Goal: Information Seeking & Learning: Learn about a topic

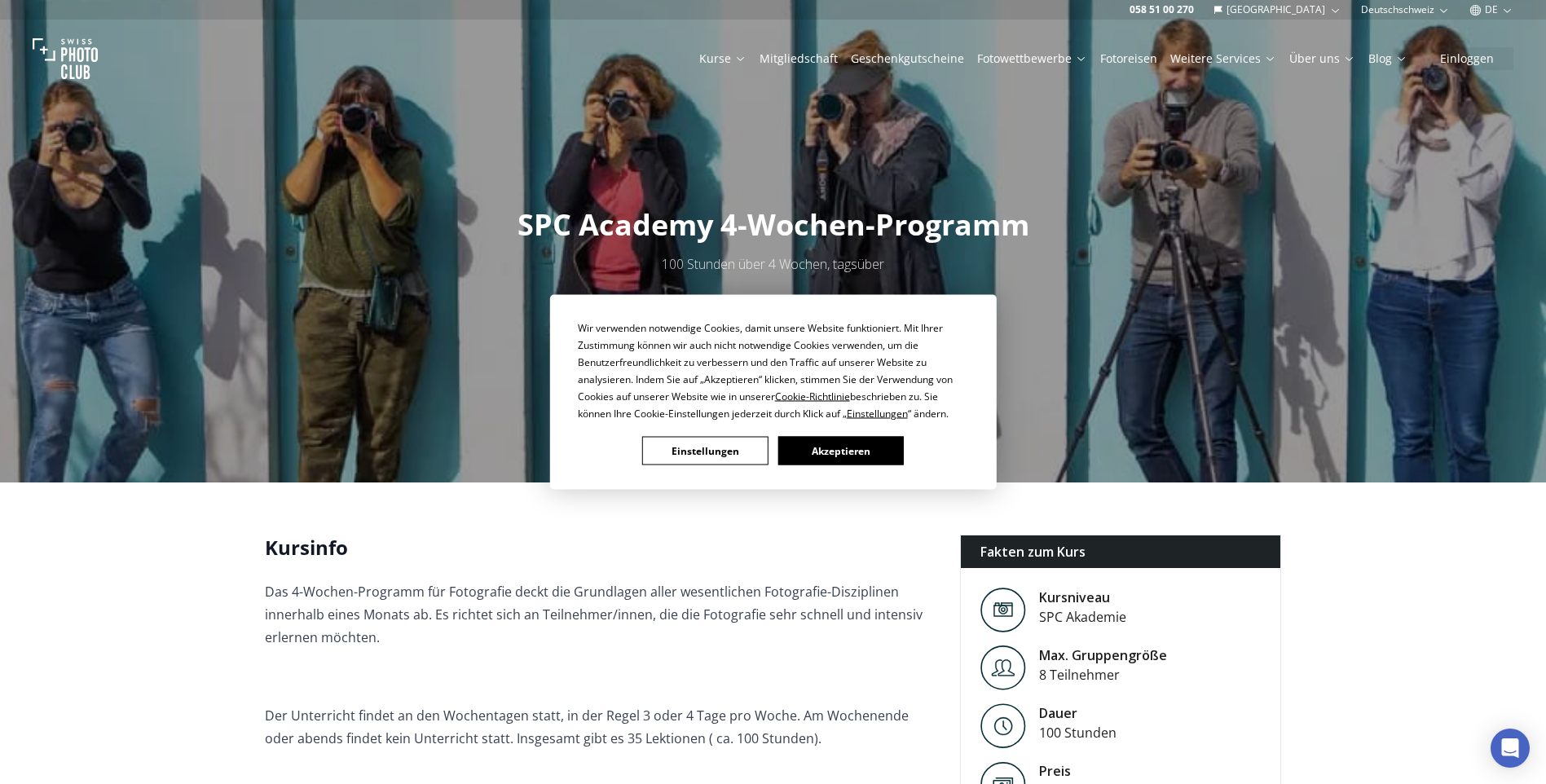
click at [807, 435] on div "Wir verwenden notwendige Cookies, damit unsere Website funktioniert. Mit Ihrer …" at bounding box center [774, 392] width 391 height 146
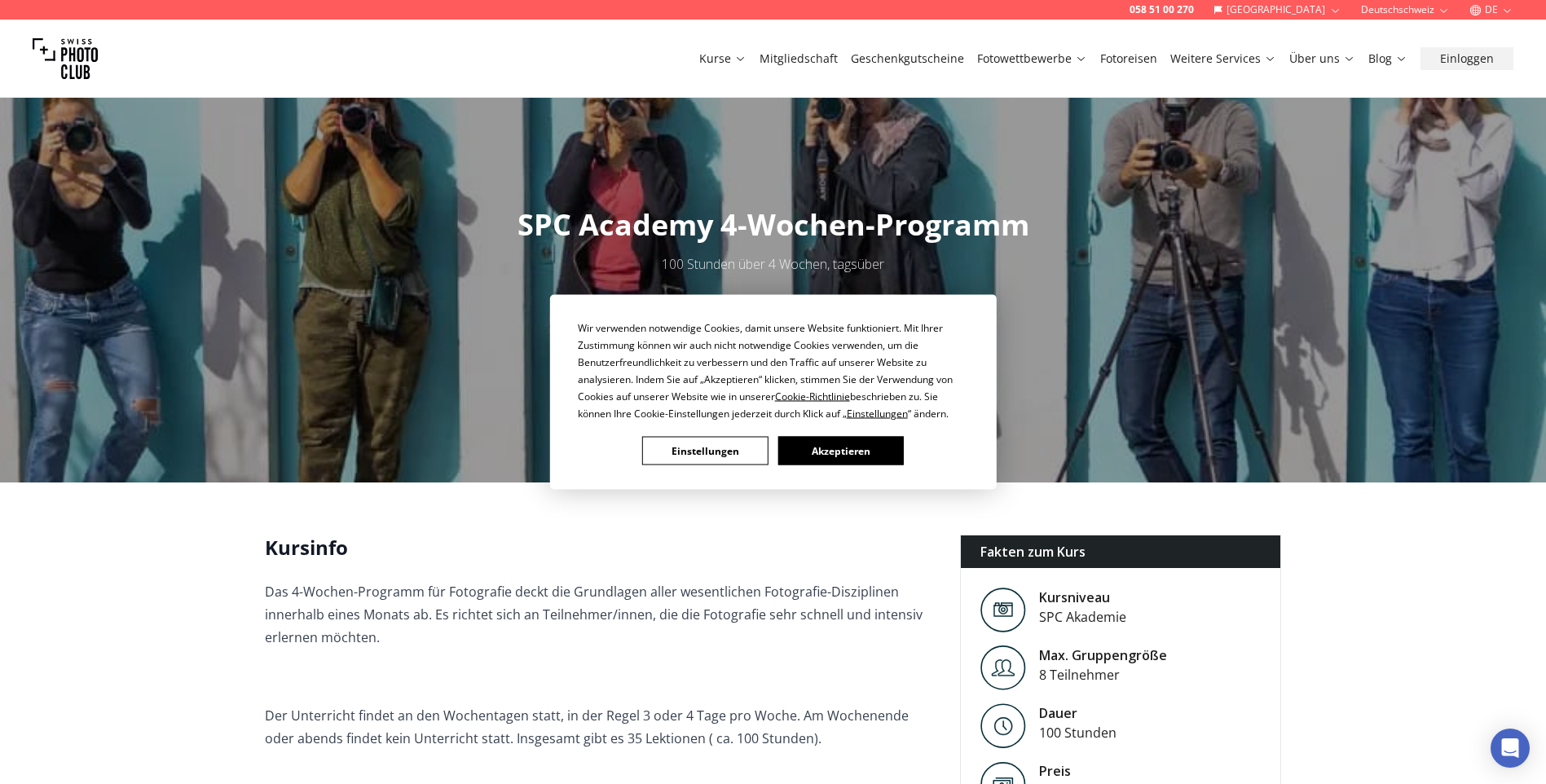
scroll to position [408, 0]
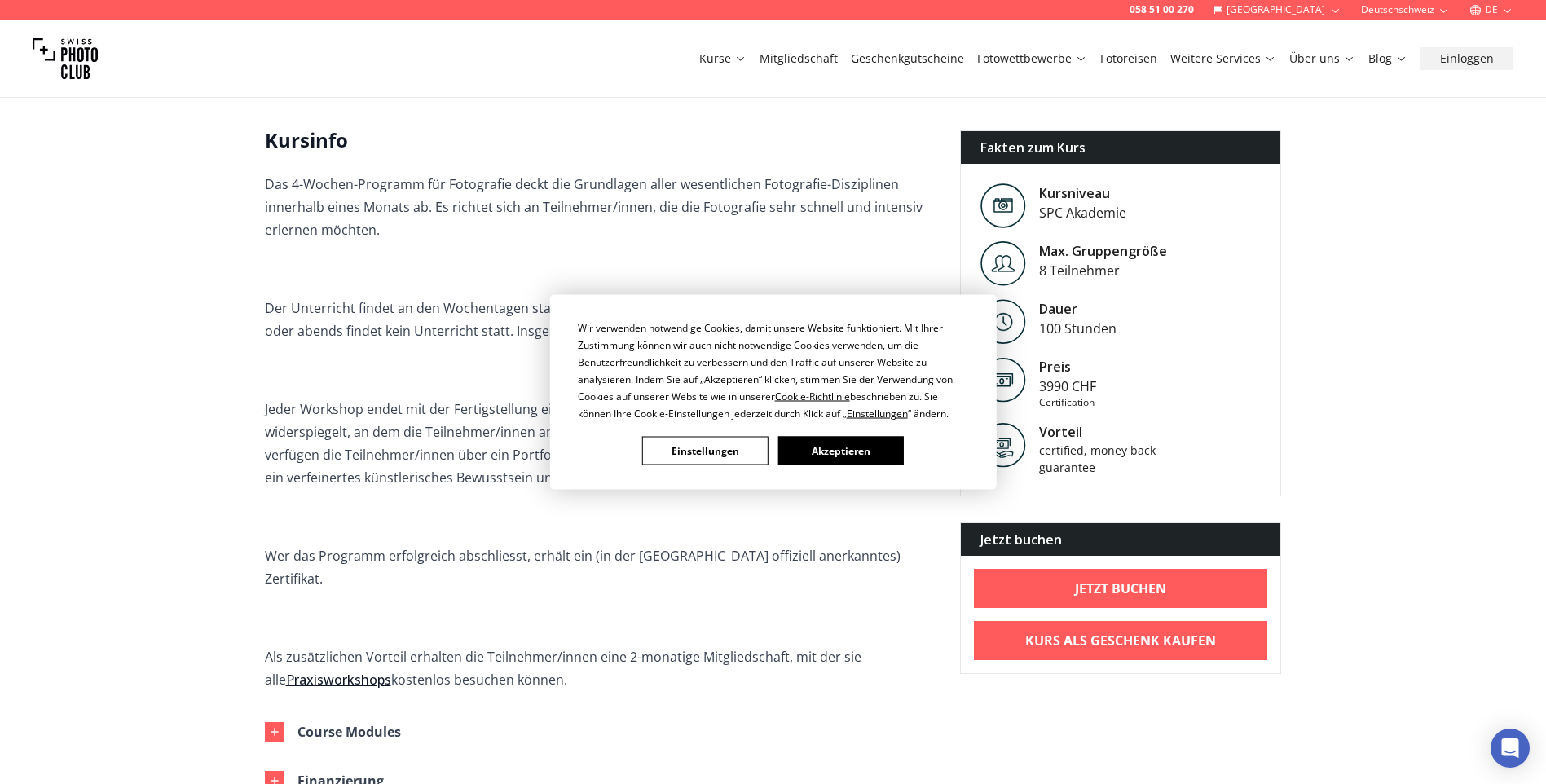
click at [842, 430] on div "Wir verwenden notwendige Cookies, damit unsere Website funktioniert. Mit Ihrer …" at bounding box center [774, 392] width 391 height 146
click at [842, 446] on button "Akzeptieren" at bounding box center [840, 451] width 126 height 29
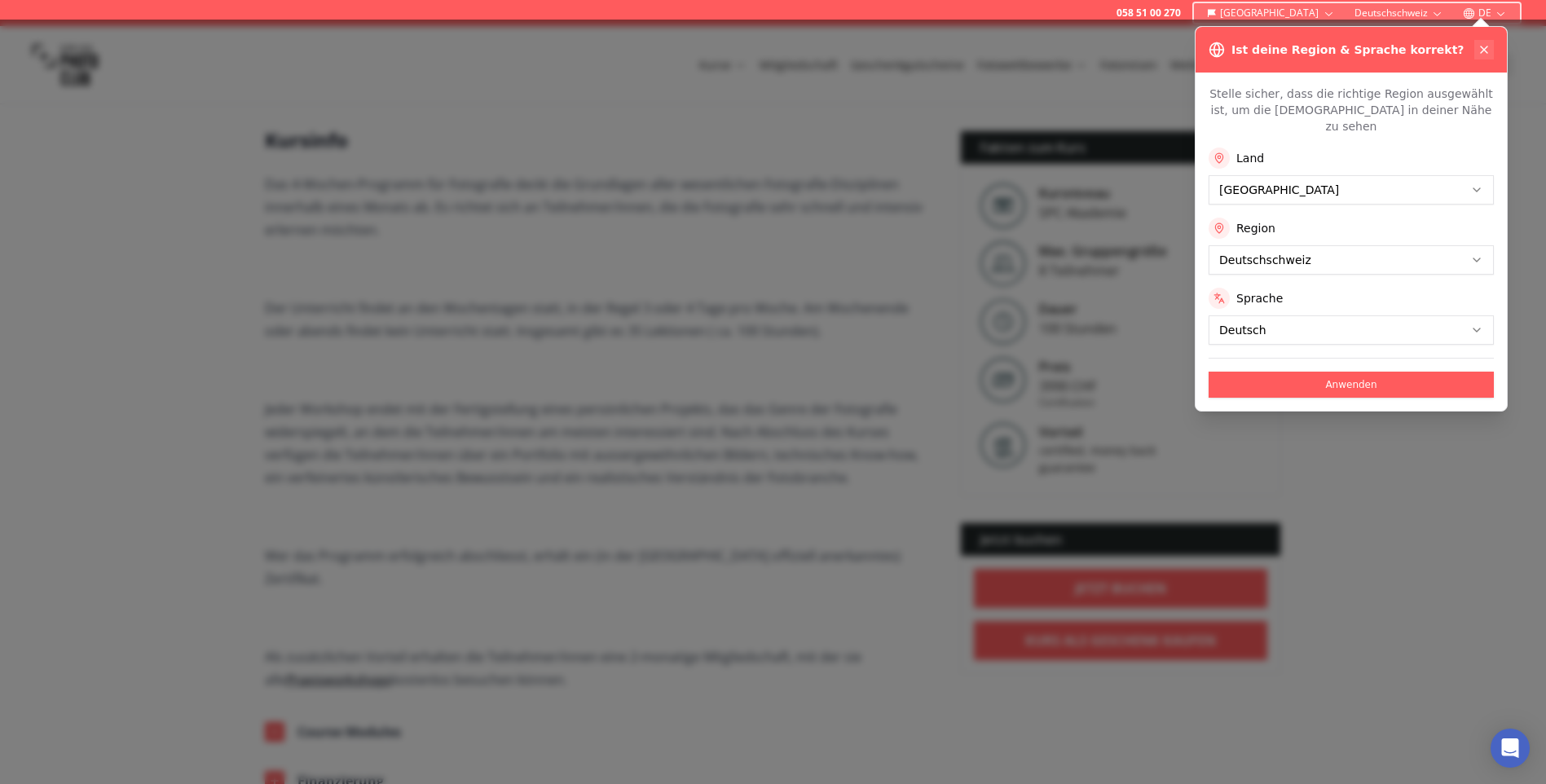
click at [1485, 48] on icon at bounding box center [1484, 49] width 13 height 13
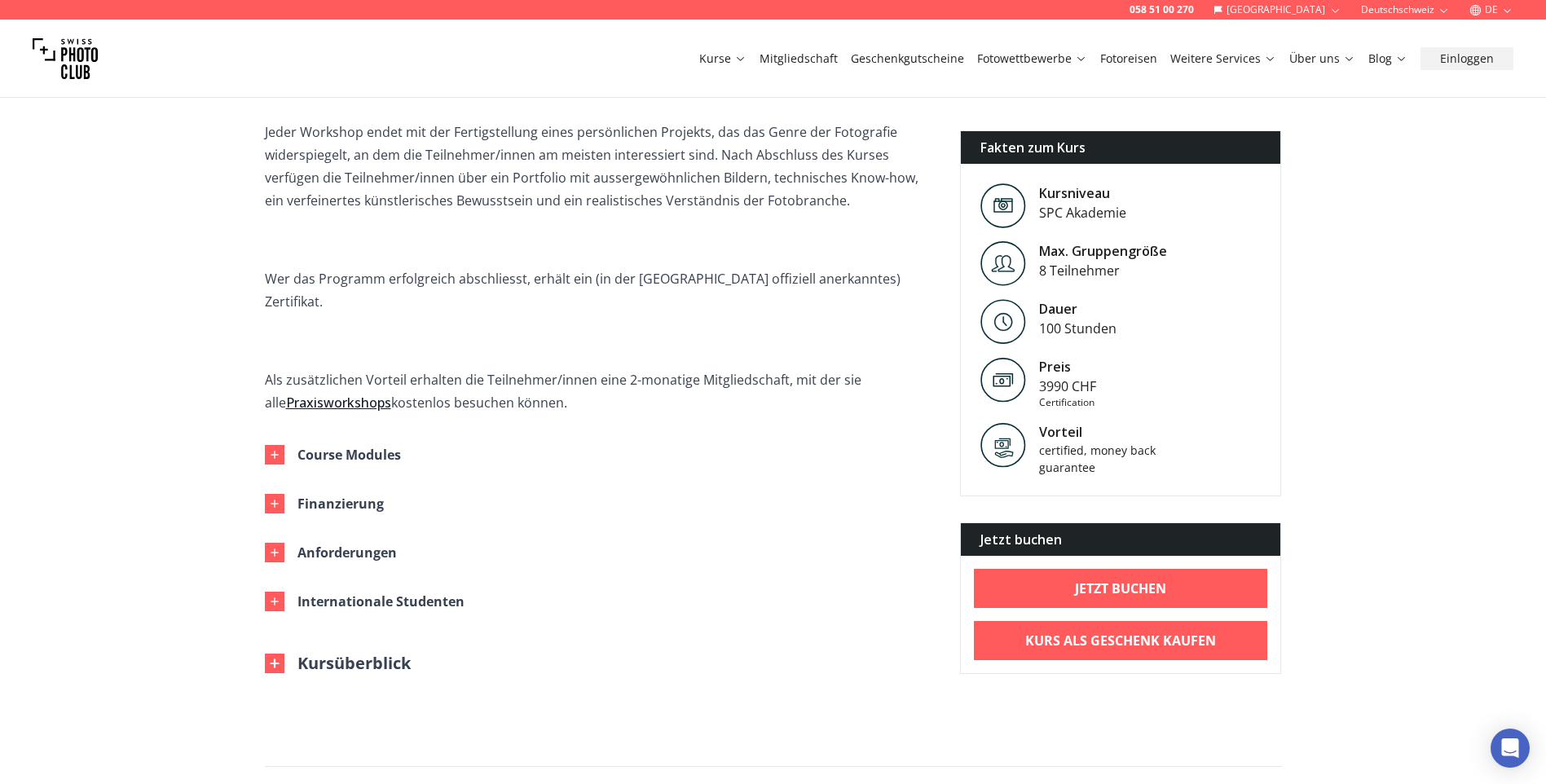
scroll to position [733, 0]
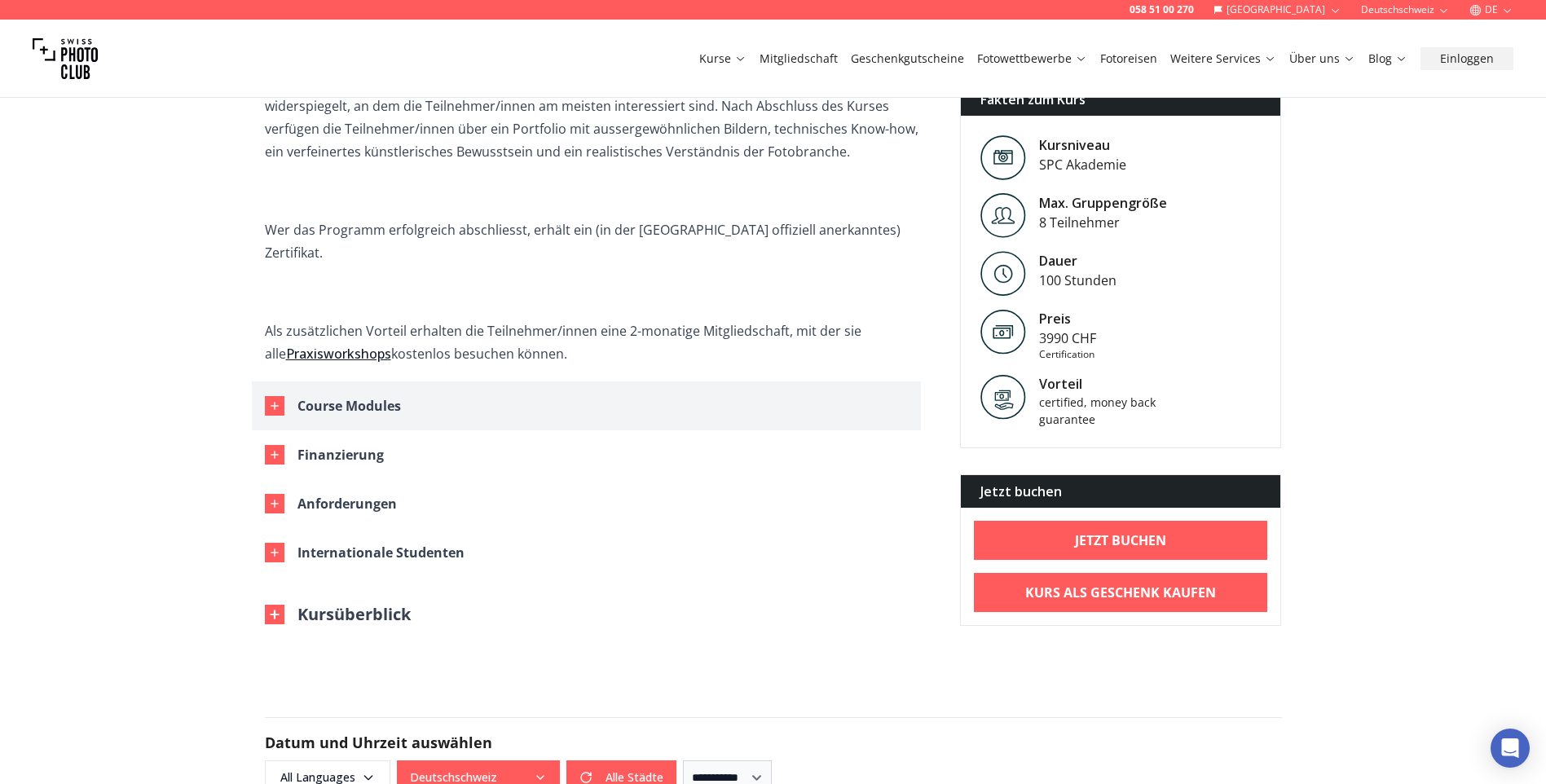
click at [303, 395] on div "Course Modules" at bounding box center [350, 406] width 104 height 22
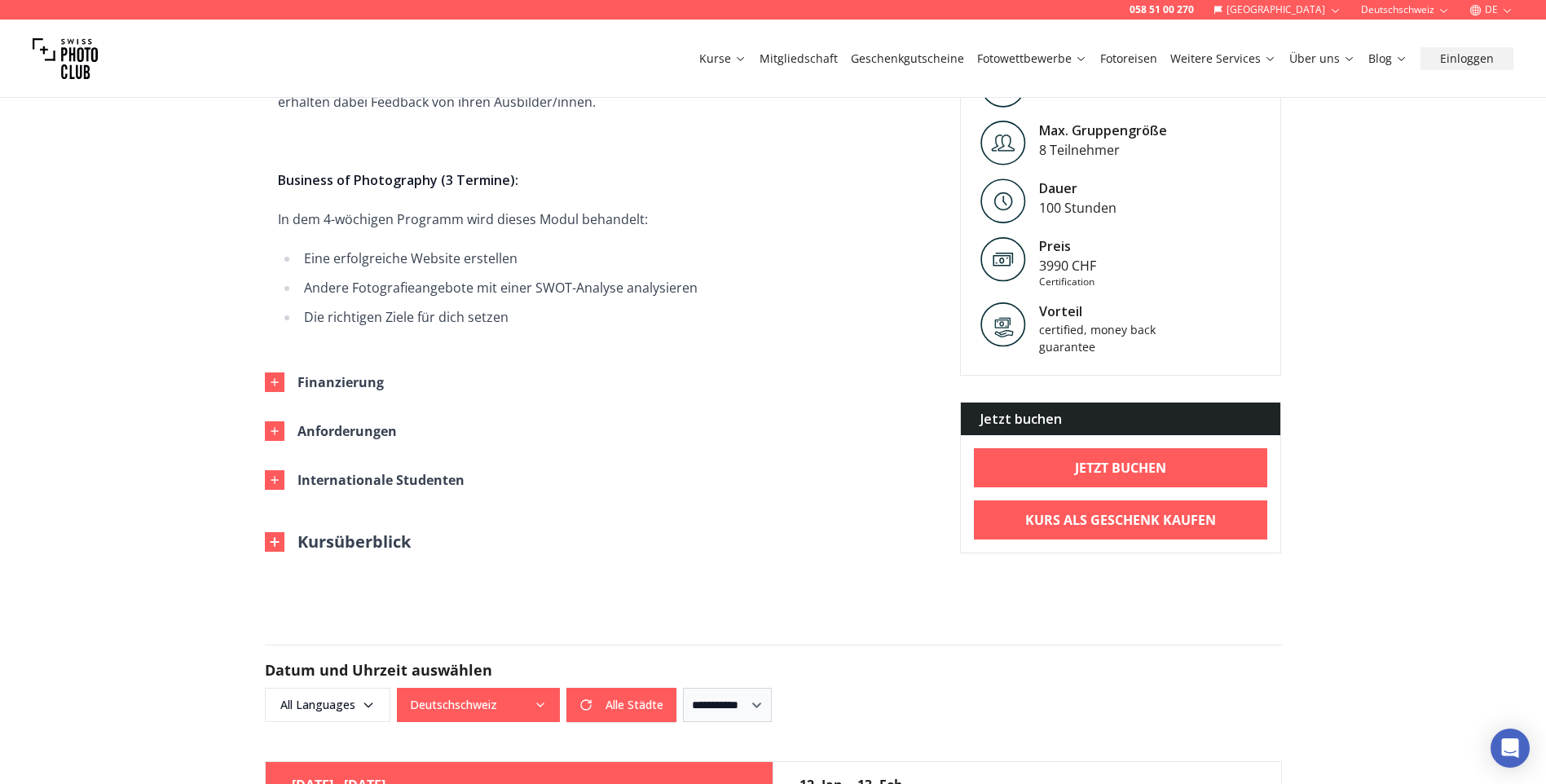
scroll to position [2445, 0]
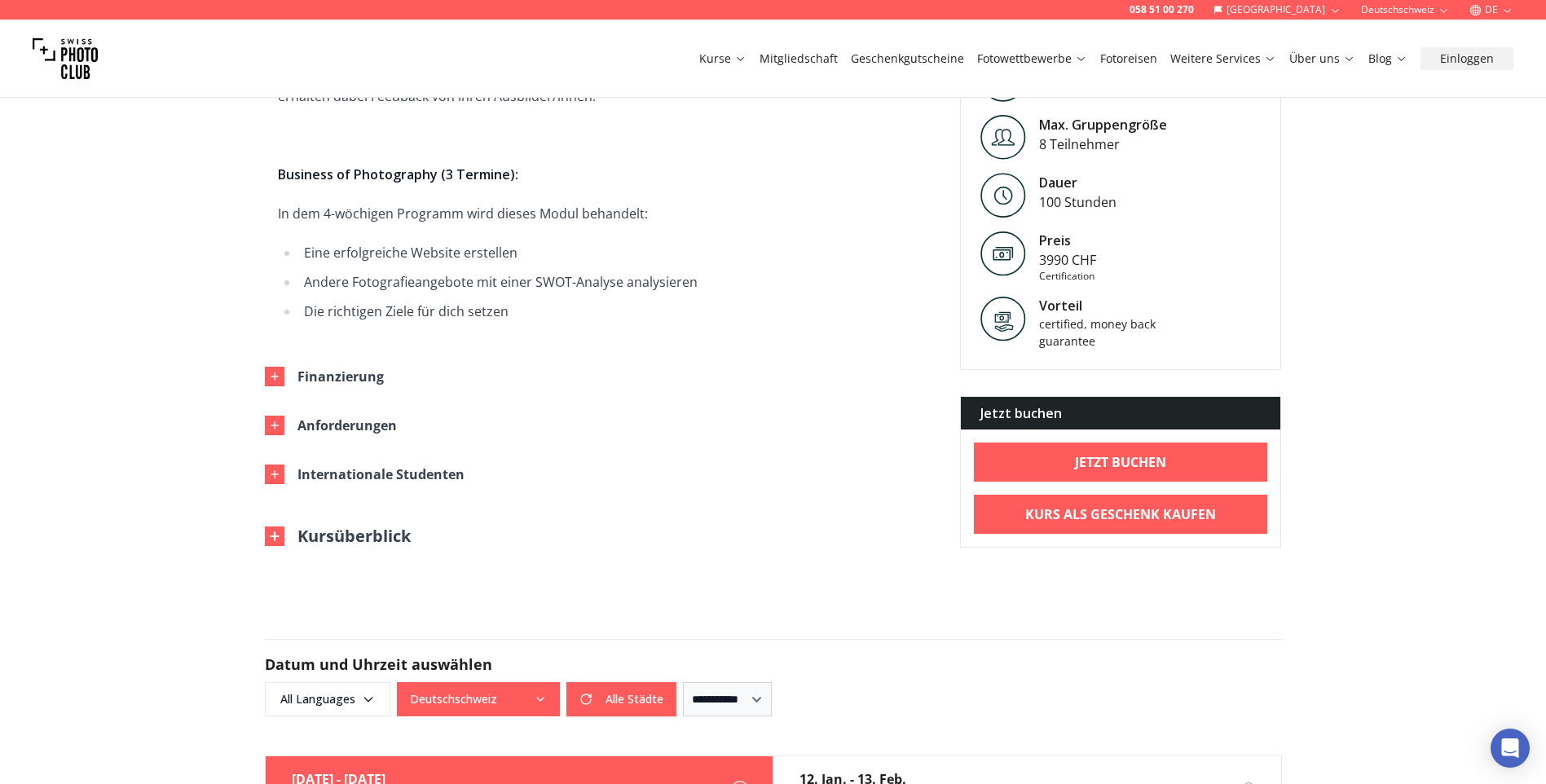
click at [327, 524] on button "Kursüberblick" at bounding box center [338, 536] width 146 height 22
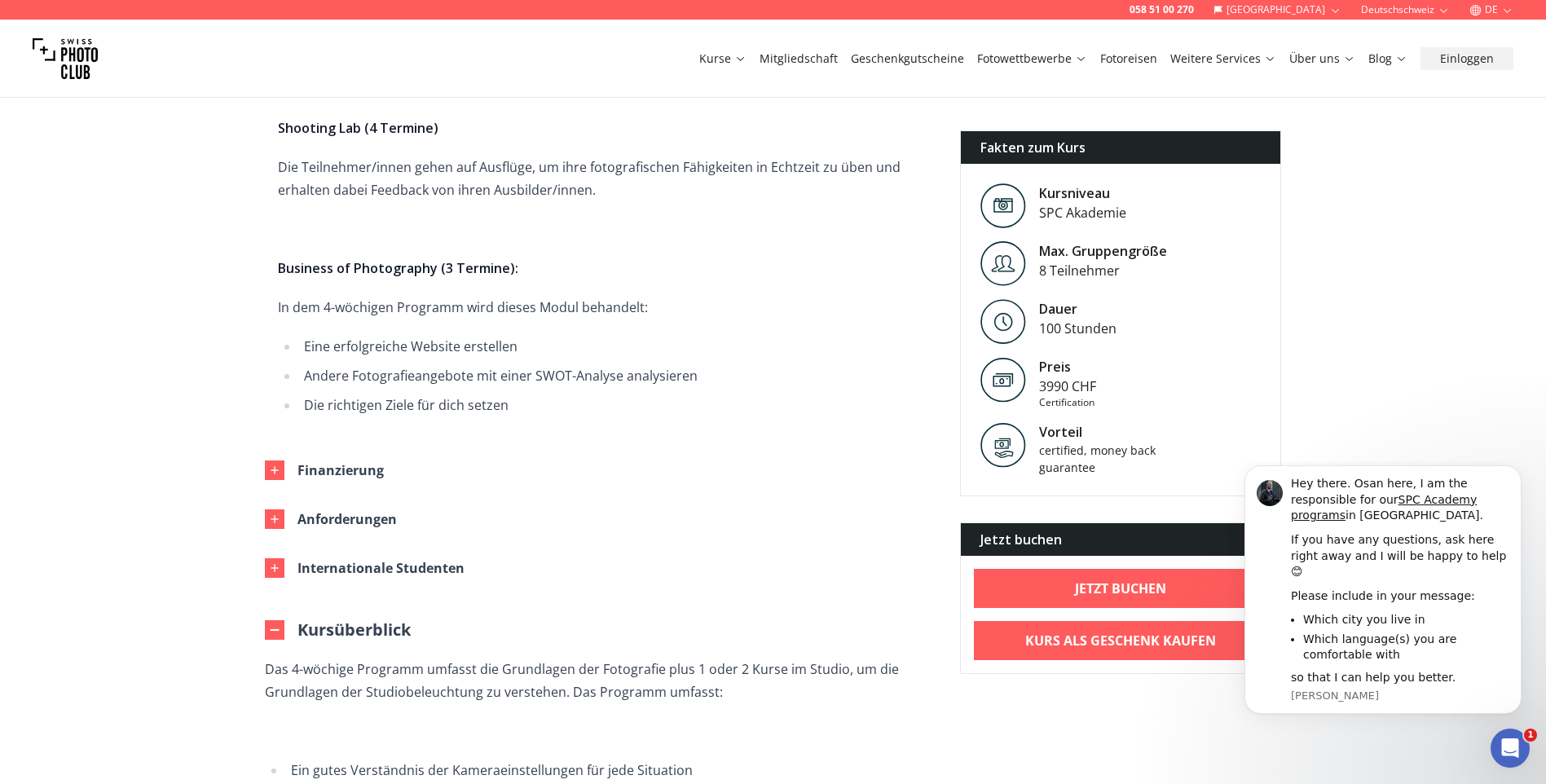
scroll to position [2363, 0]
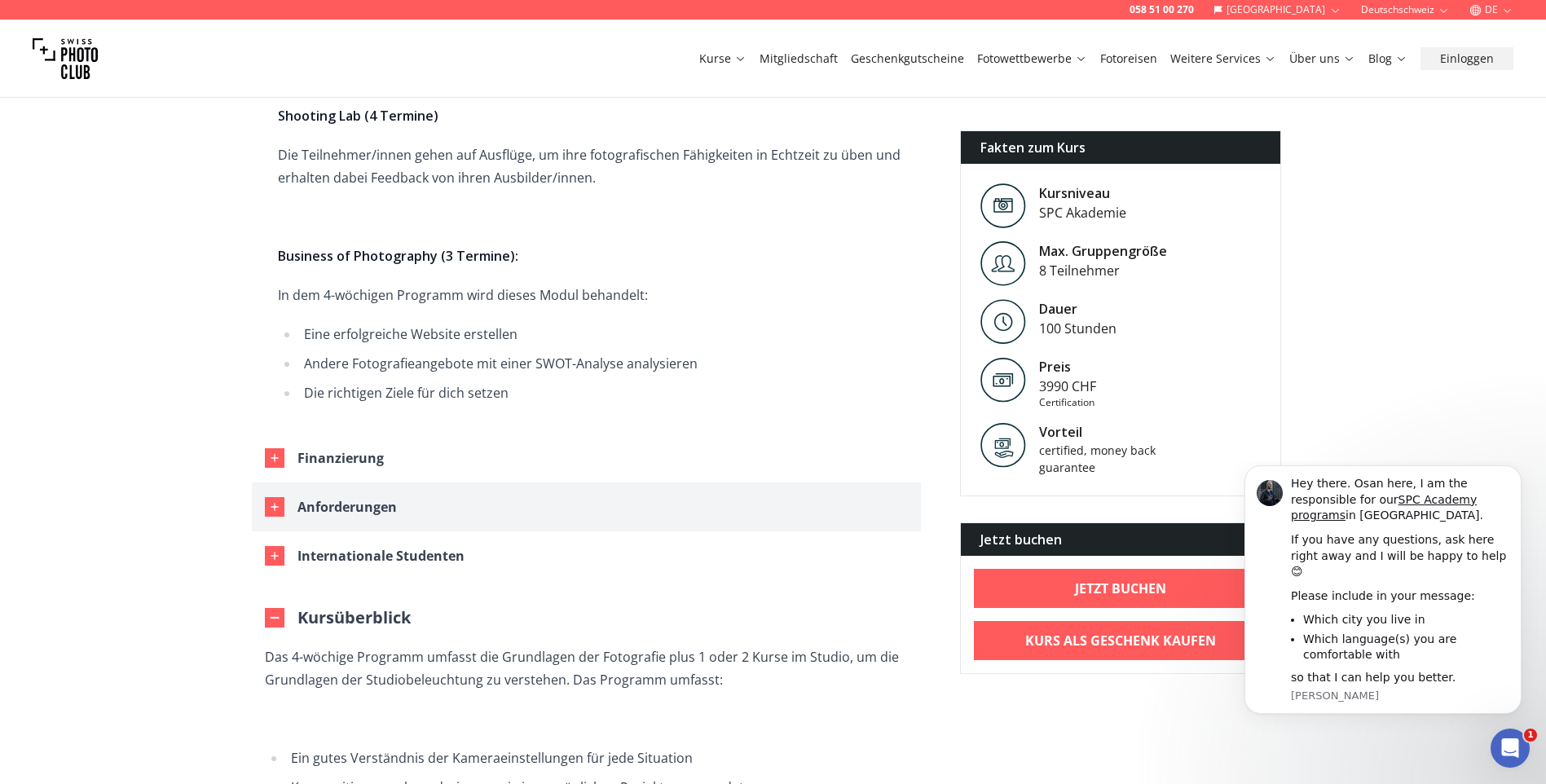
click at [327, 495] on div "Anforderungen" at bounding box center [347, 506] width 100 height 22
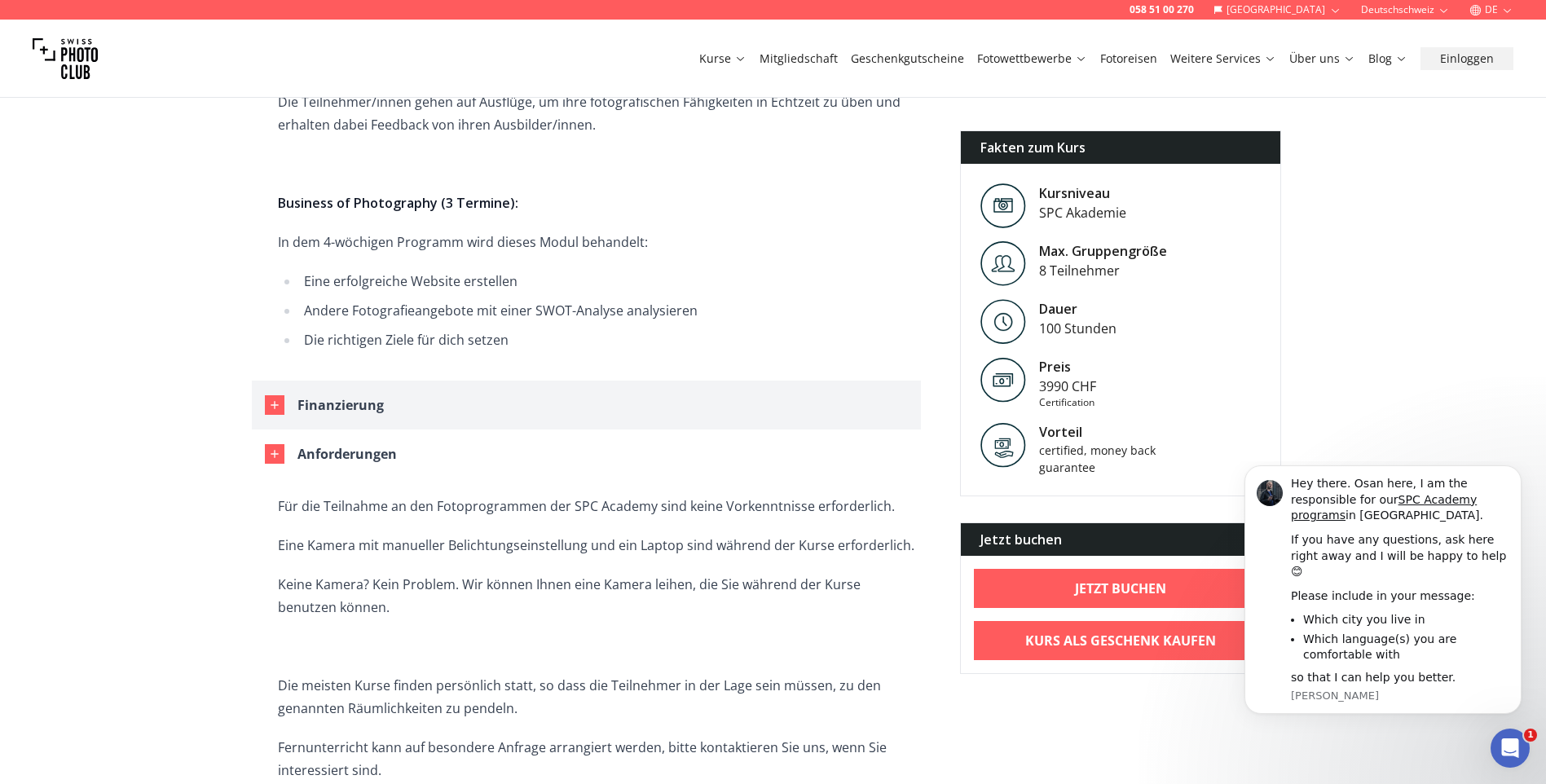
scroll to position [2526, 0]
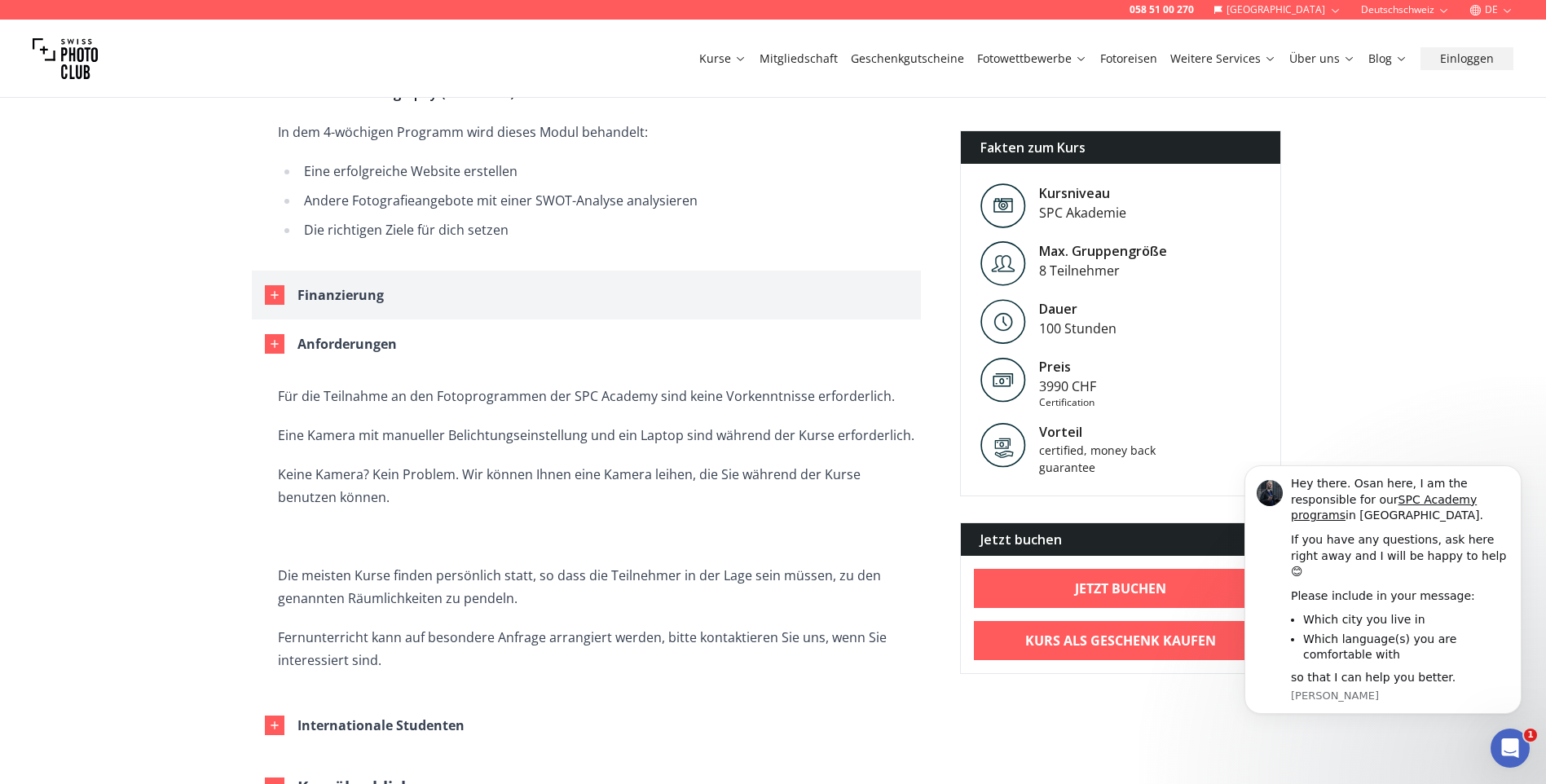
click at [307, 284] on div "Finanzierung" at bounding box center [341, 295] width 87 height 22
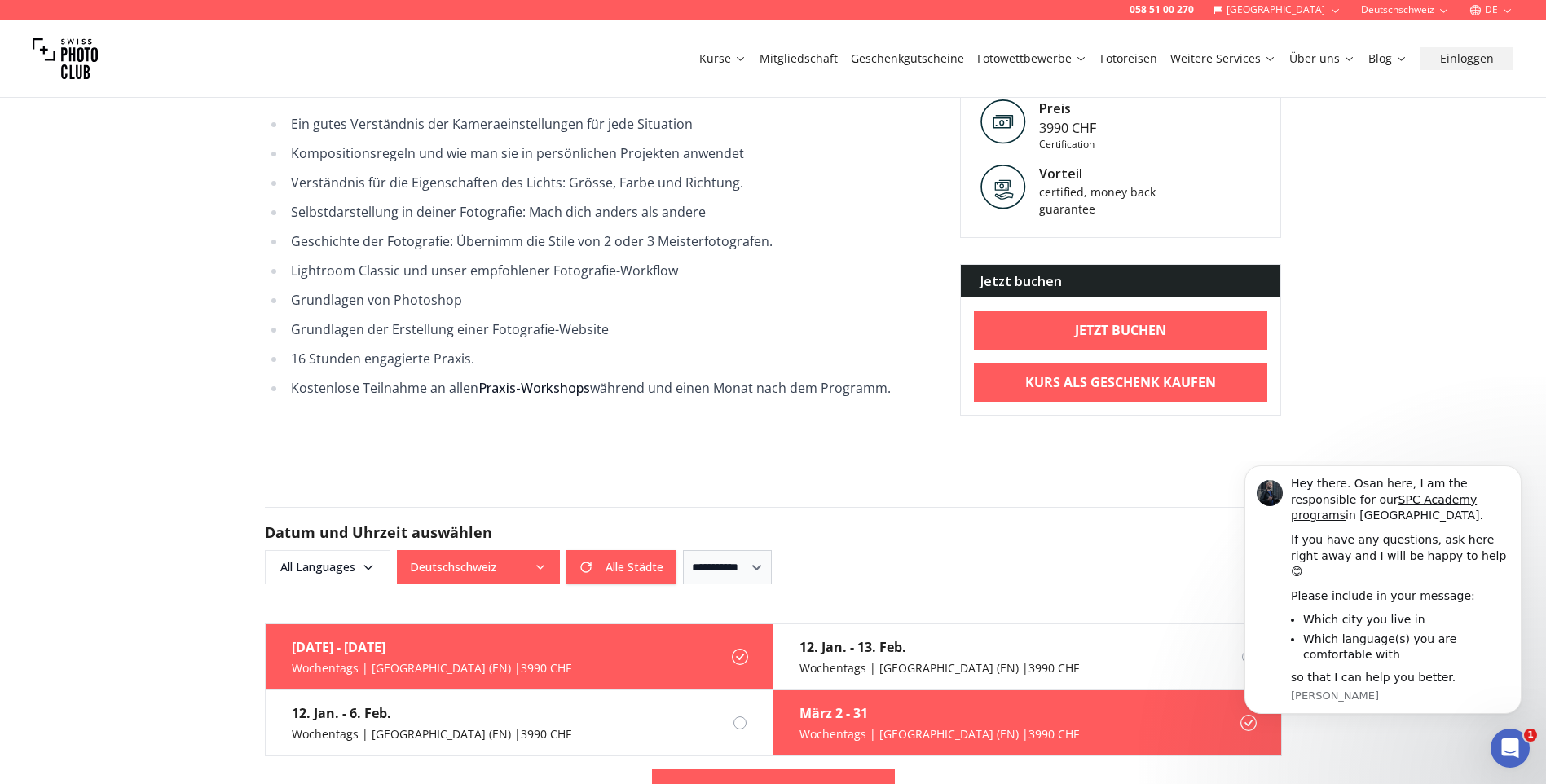
scroll to position [3829, 0]
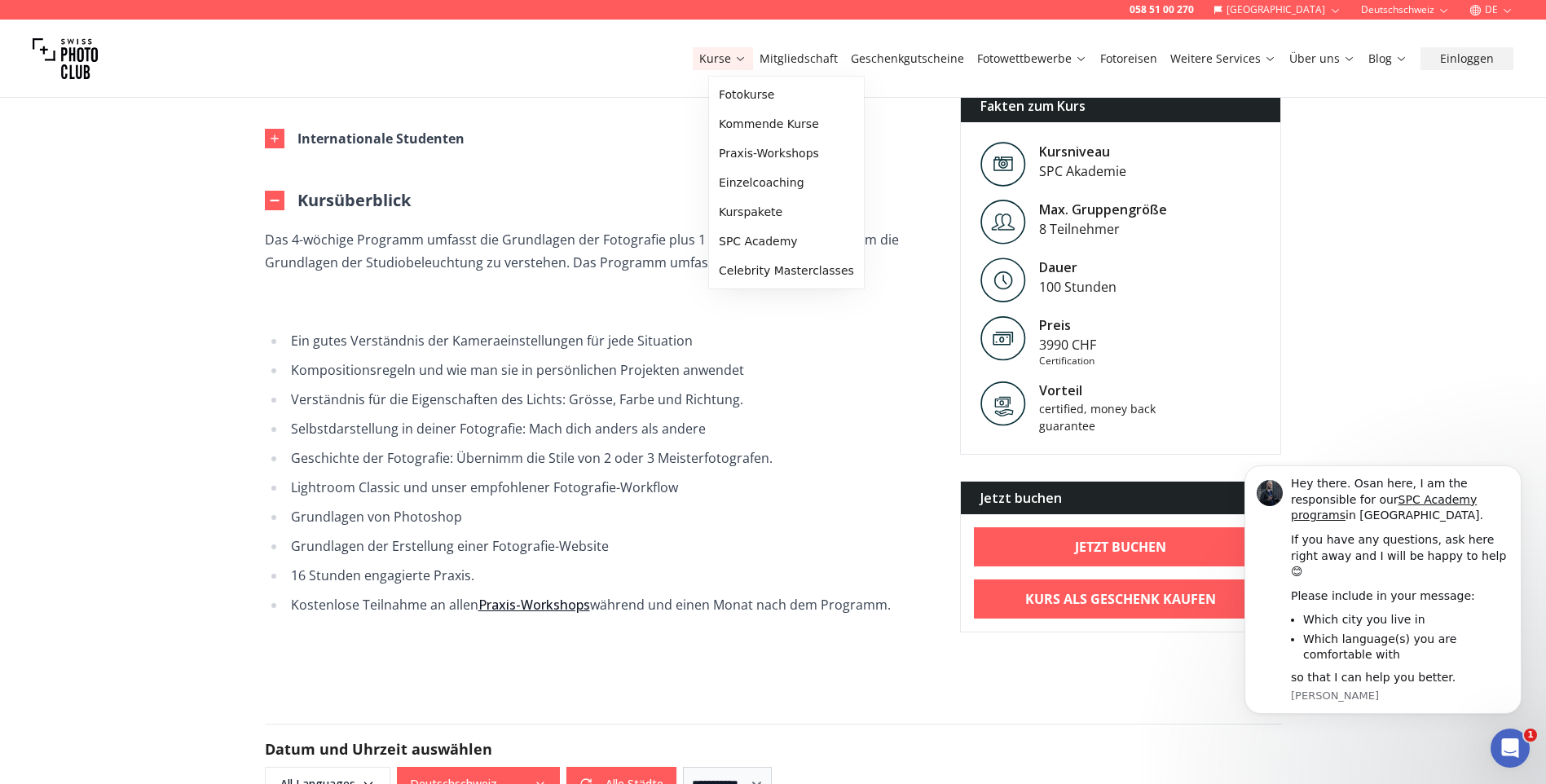
click at [746, 56] on link "Kurse" at bounding box center [723, 58] width 48 height 16
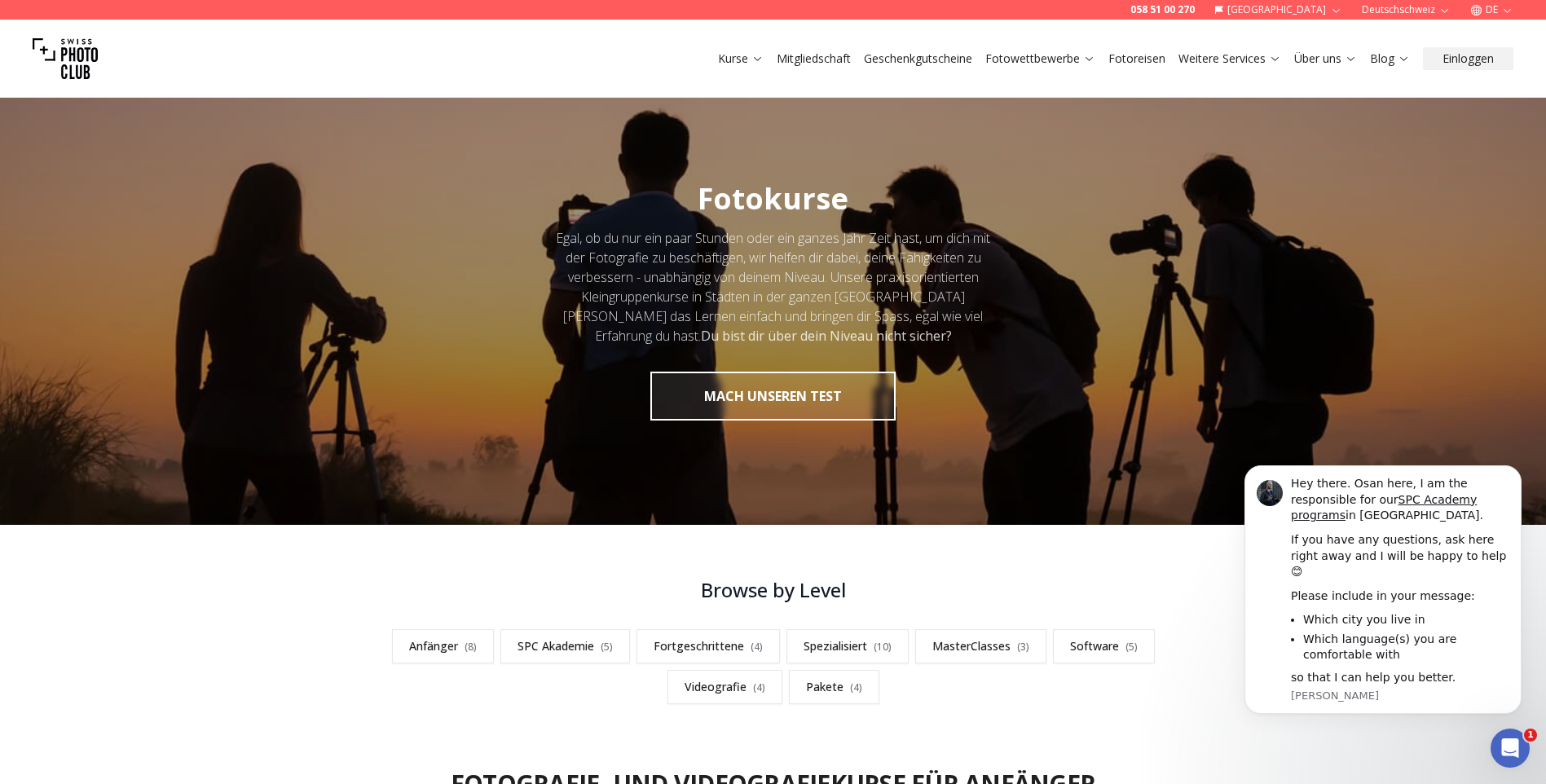
scroll to position [244, 0]
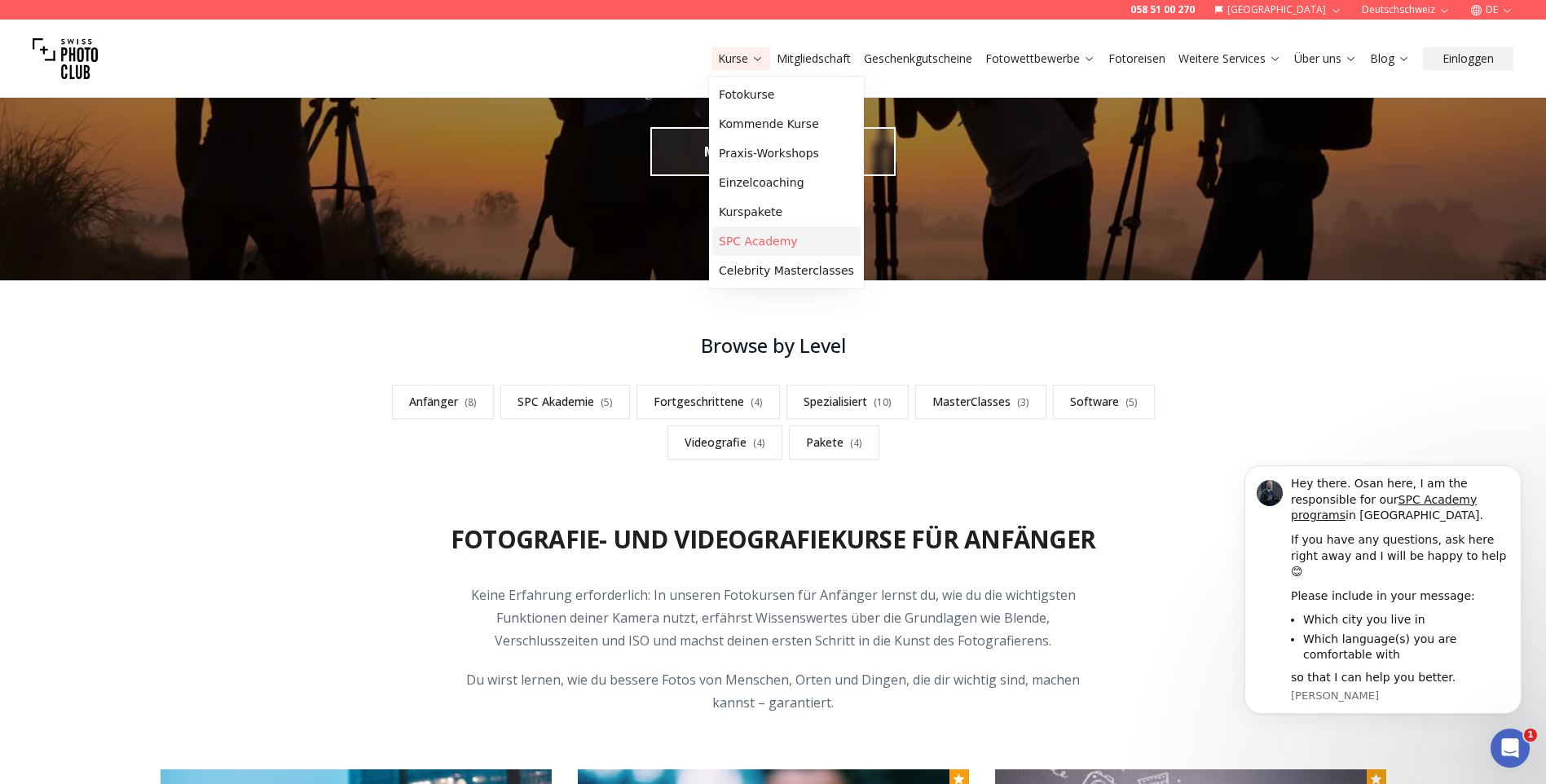
click at [773, 241] on link "SPC Academy" at bounding box center [786, 241] width 148 height 29
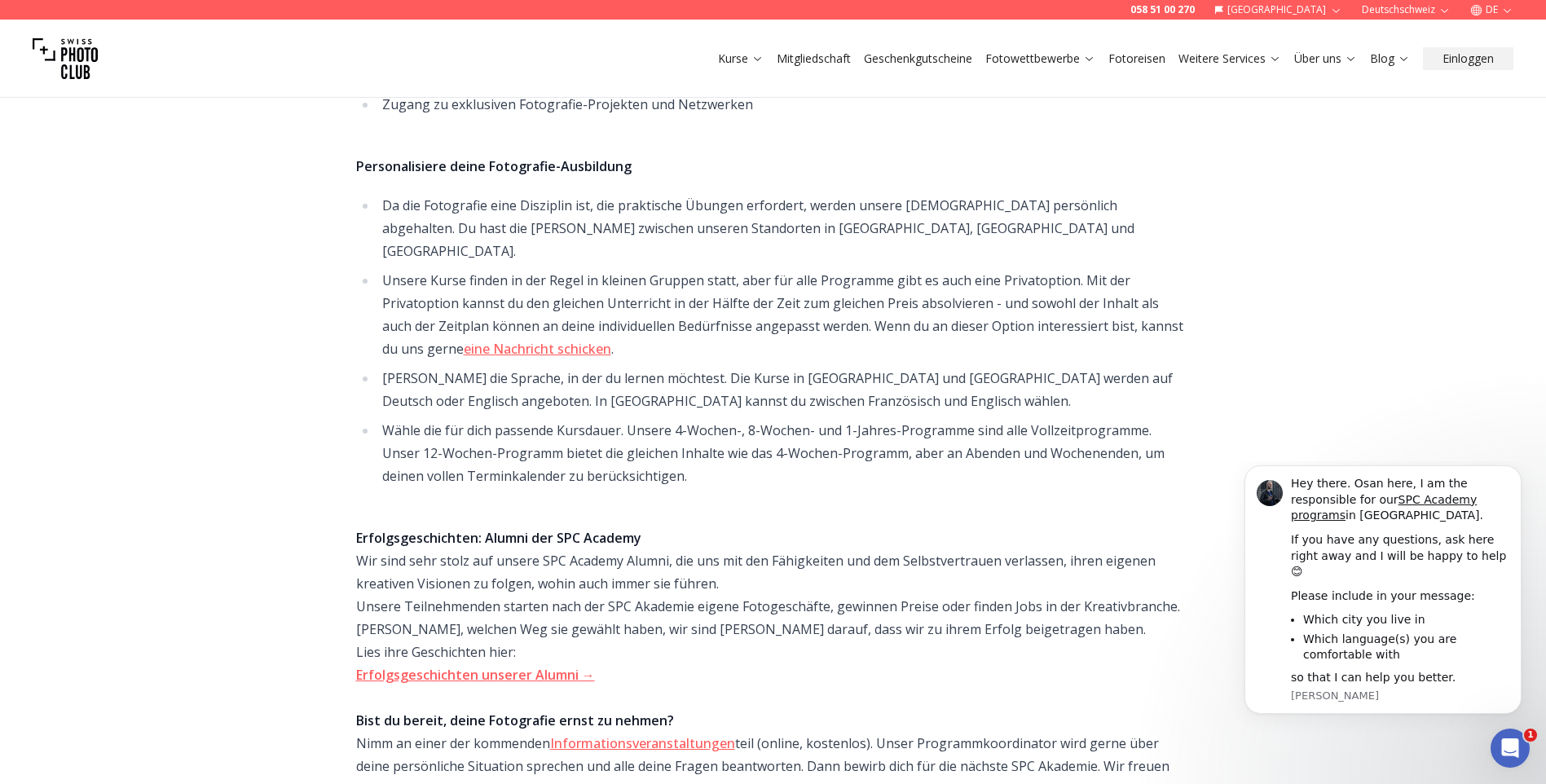
scroll to position [652, 0]
